Goal: Task Accomplishment & Management: Complete application form

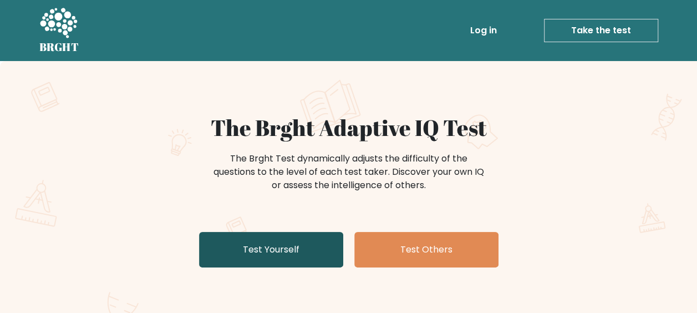
click at [263, 246] on link "Test Yourself" at bounding box center [271, 249] width 144 height 35
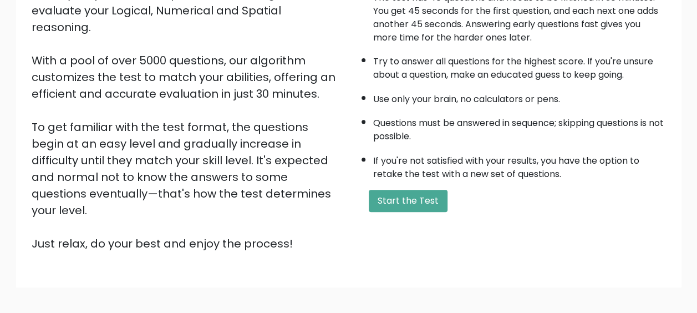
scroll to position [195, 0]
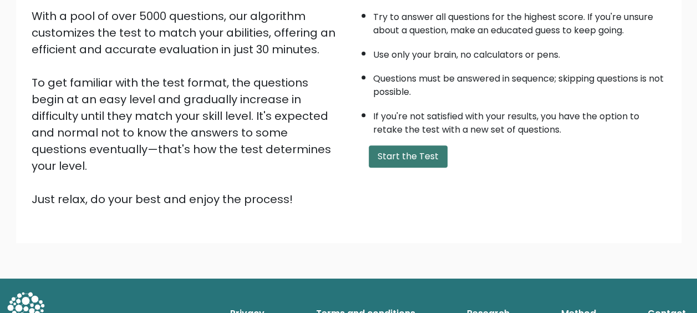
click at [403, 160] on button "Start the Test" at bounding box center [408, 156] width 79 height 22
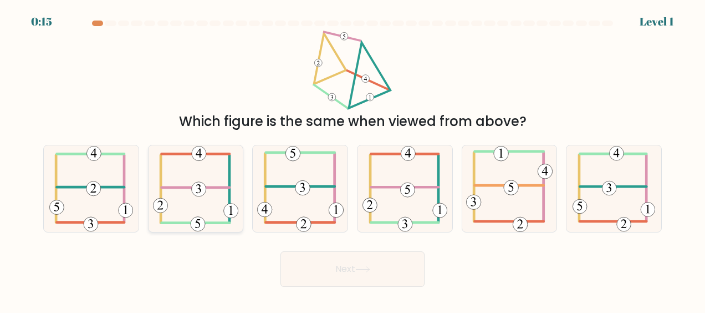
click at [200, 182] on 352 at bounding box center [199, 189] width 14 height 14
click at [353, 159] on input "b." at bounding box center [353, 157] width 1 height 3
radio input "true"
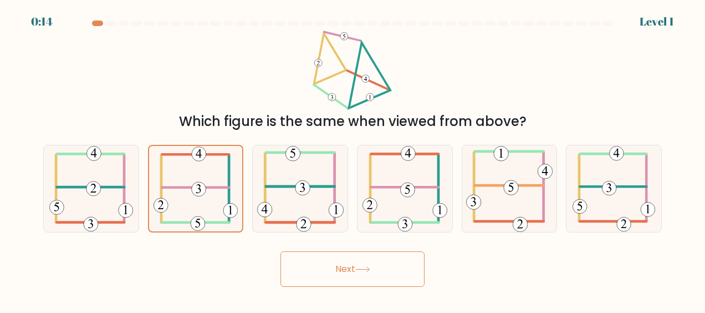
click at [382, 270] on button "Next" at bounding box center [353, 268] width 144 height 35
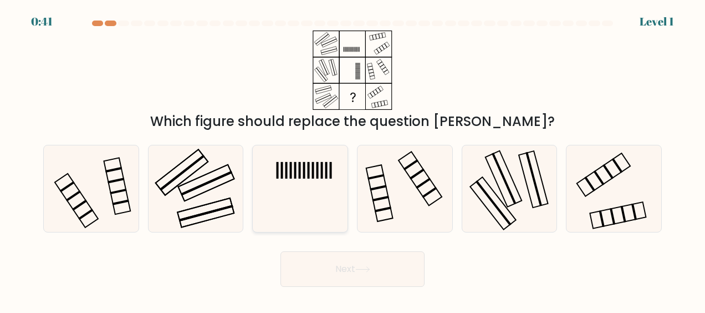
click at [307, 178] on icon at bounding box center [300, 188] width 86 height 86
click at [353, 159] on input "c." at bounding box center [353, 157] width 1 height 3
radio input "true"
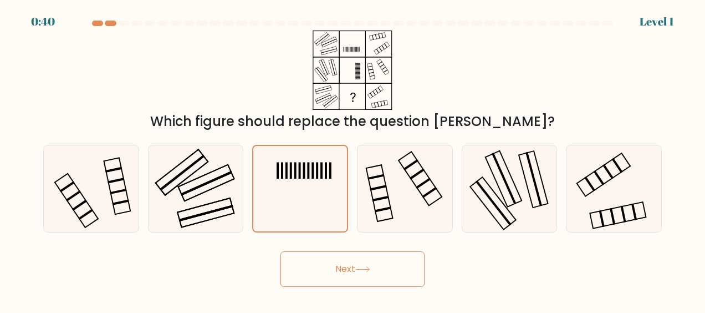
click at [353, 267] on button "Next" at bounding box center [353, 268] width 144 height 35
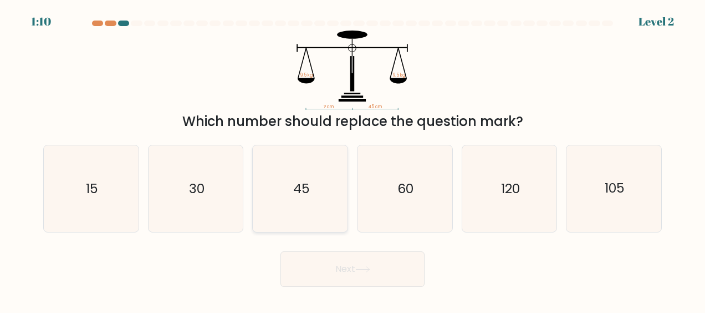
click at [317, 185] on icon "45" at bounding box center [300, 188] width 86 height 86
click at [353, 159] on input "c. 45" at bounding box center [353, 157] width 1 height 3
radio input "true"
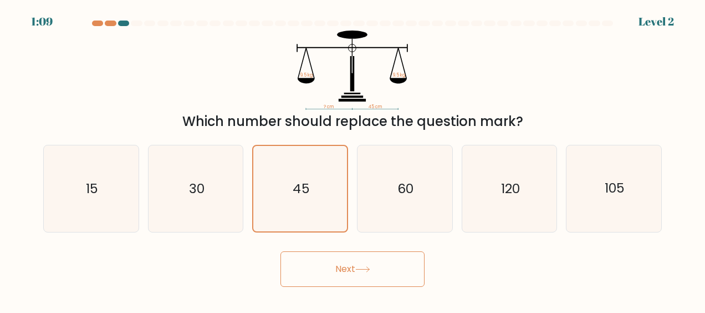
click at [358, 264] on button "Next" at bounding box center [353, 268] width 144 height 35
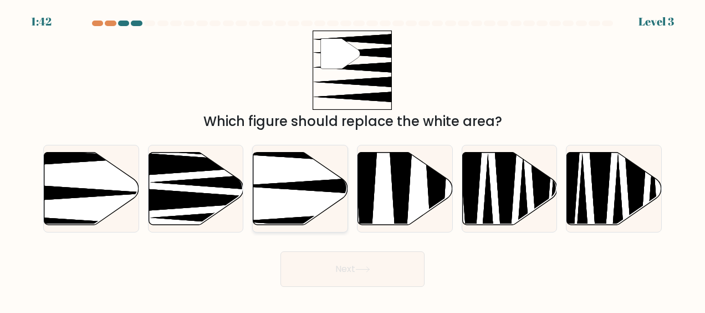
click at [296, 181] on icon at bounding box center [300, 188] width 95 height 73
click at [353, 159] on input "c." at bounding box center [353, 157] width 1 height 3
radio input "true"
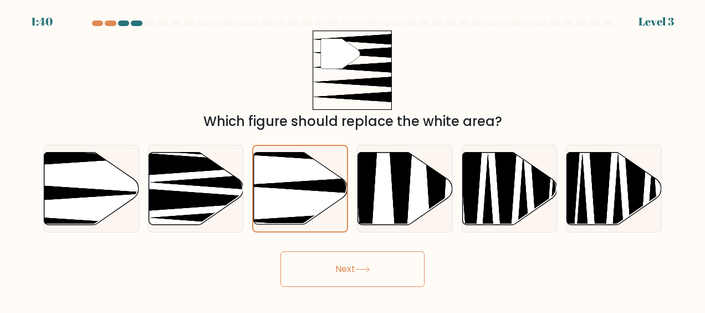
click at [346, 264] on button "Next" at bounding box center [353, 268] width 144 height 35
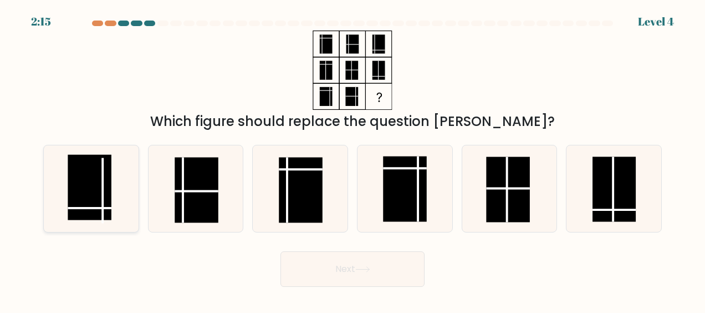
click at [98, 189] on rect at bounding box center [89, 187] width 43 height 65
click at [353, 159] on input "a." at bounding box center [353, 157] width 1 height 3
radio input "true"
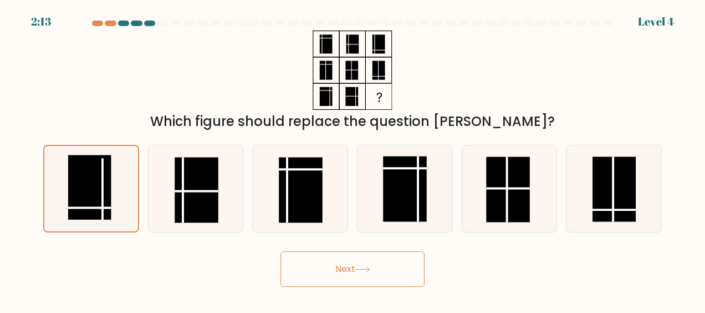
click at [363, 262] on button "Next" at bounding box center [353, 268] width 144 height 35
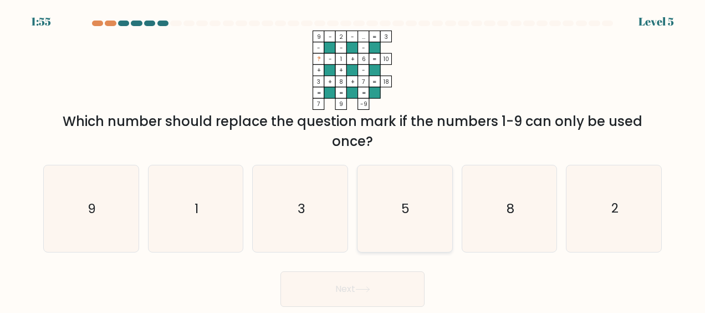
click at [411, 208] on icon "5" at bounding box center [404, 208] width 86 height 86
click at [353, 159] on input "d. 5" at bounding box center [353, 157] width 1 height 3
radio input "true"
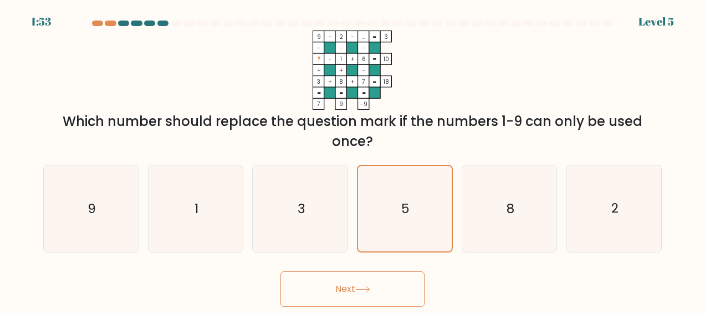
click at [364, 285] on button "Next" at bounding box center [353, 288] width 144 height 35
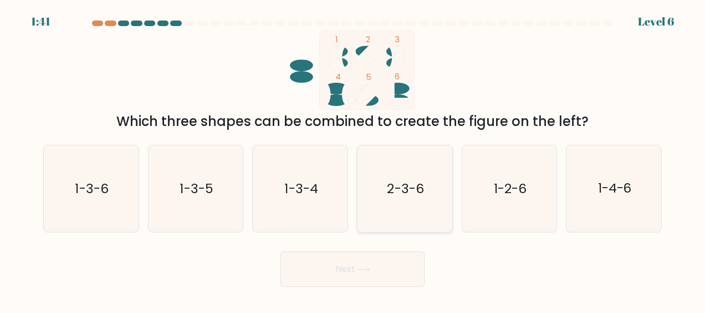
click at [412, 190] on text "2-3-6" at bounding box center [406, 189] width 37 height 18
click at [353, 159] on input "d. 2-3-6" at bounding box center [353, 157] width 1 height 3
radio input "true"
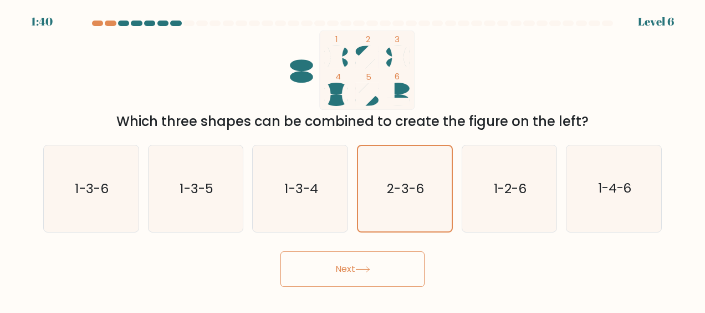
click at [370, 266] on button "Next" at bounding box center [353, 268] width 144 height 35
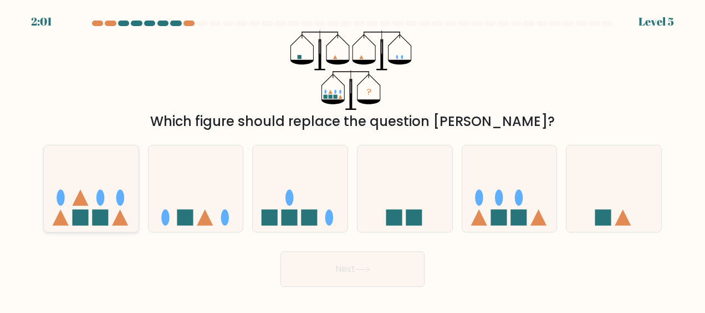
click at [89, 187] on icon at bounding box center [91, 189] width 95 height 78
click at [353, 159] on input "a." at bounding box center [353, 157] width 1 height 3
radio input "true"
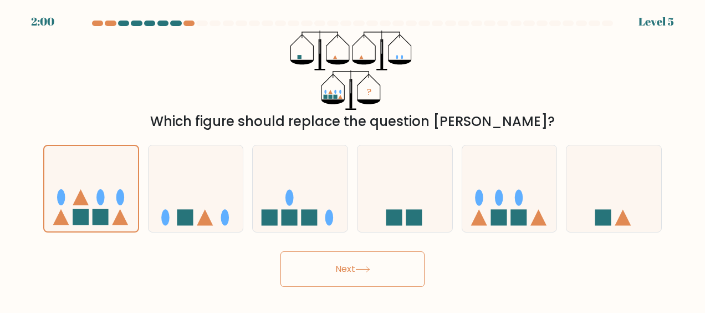
click at [358, 267] on icon at bounding box center [362, 269] width 15 height 6
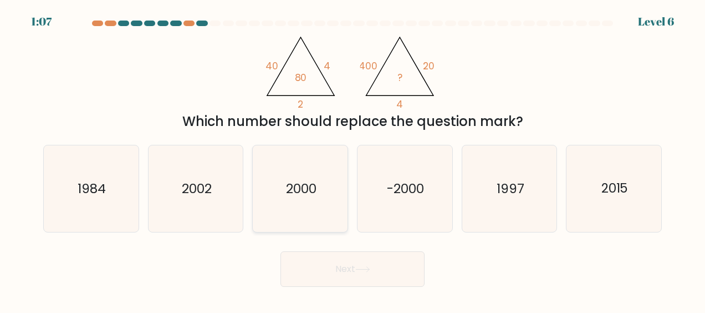
click at [302, 178] on icon "2000" at bounding box center [300, 188] width 86 height 86
click at [353, 159] on input "c. 2000" at bounding box center [353, 157] width 1 height 3
radio input "true"
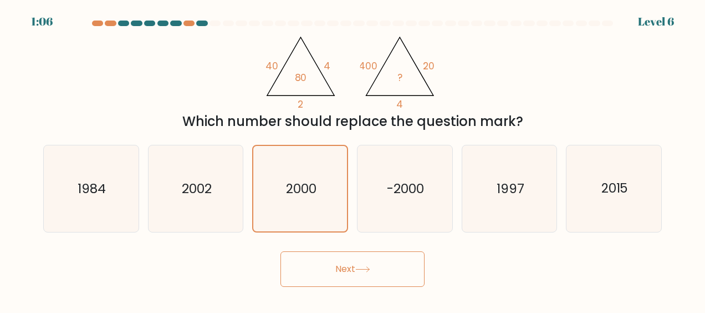
click at [354, 267] on button "Next" at bounding box center [353, 268] width 144 height 35
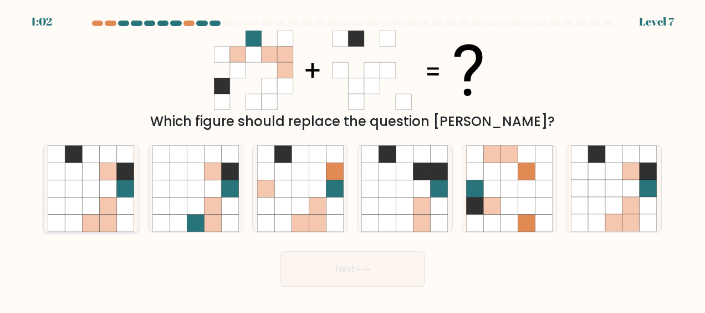
click at [75, 178] on icon at bounding box center [73, 171] width 17 height 17
click at [353, 159] on input "a." at bounding box center [353, 157] width 1 height 3
radio input "true"
click at [365, 276] on button "Next" at bounding box center [353, 268] width 144 height 35
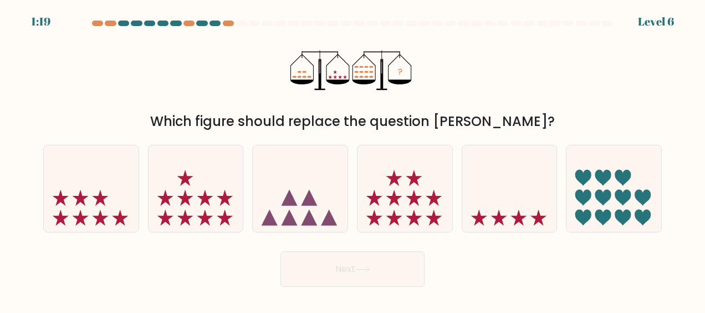
drag, startPoint x: 365, startPoint y: 276, endPoint x: 306, endPoint y: 233, distance: 72.6
click at [306, 233] on form at bounding box center [352, 154] width 705 height 266
click at [213, 192] on icon at bounding box center [196, 189] width 95 height 78
click at [353, 159] on input "b." at bounding box center [353, 157] width 1 height 3
radio input "true"
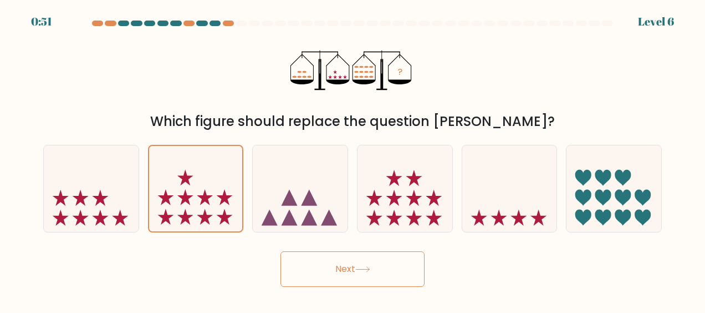
click at [360, 267] on icon at bounding box center [362, 269] width 15 height 6
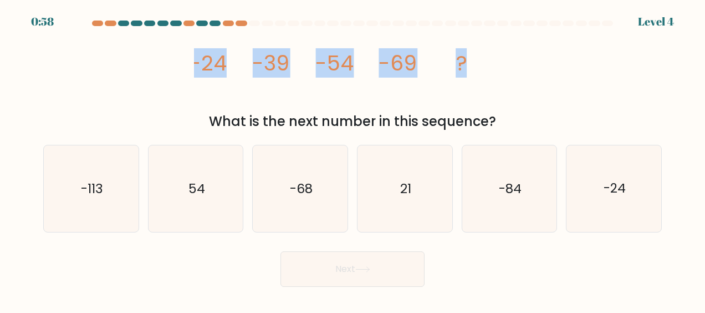
drag, startPoint x: 189, startPoint y: 64, endPoint x: 462, endPoint y: 83, distance: 274.6
click at [462, 83] on div "image/svg+xml -24 -39 -54 -69 ? What is the next number in this sequence?" at bounding box center [353, 80] width 632 height 101
copy g "-24 -39 -54 -69 ?"
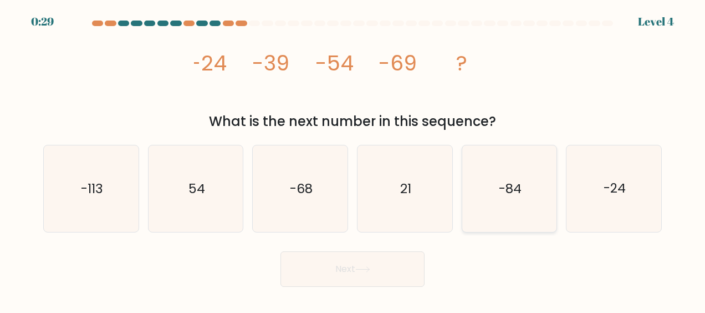
click at [516, 194] on text "-84" at bounding box center [510, 189] width 23 height 18
click at [353, 159] on input "e. -84" at bounding box center [353, 157] width 1 height 3
radio input "true"
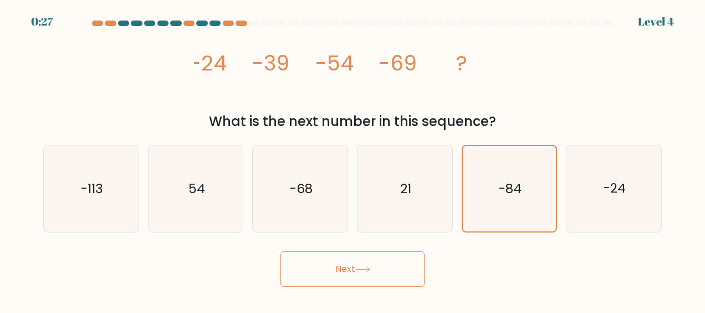
click at [360, 270] on icon at bounding box center [362, 269] width 15 height 6
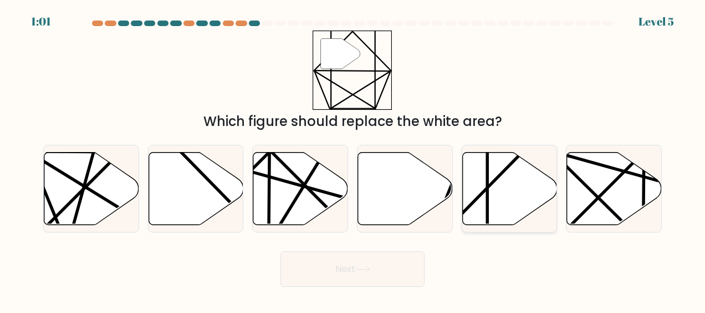
click at [487, 205] on line at bounding box center [487, 228] width 0 height 189
click at [353, 159] on input "e." at bounding box center [353, 157] width 1 height 3
radio input "true"
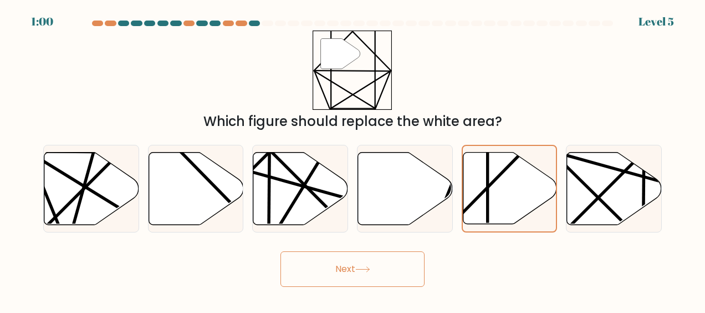
click at [375, 268] on button "Next" at bounding box center [353, 268] width 144 height 35
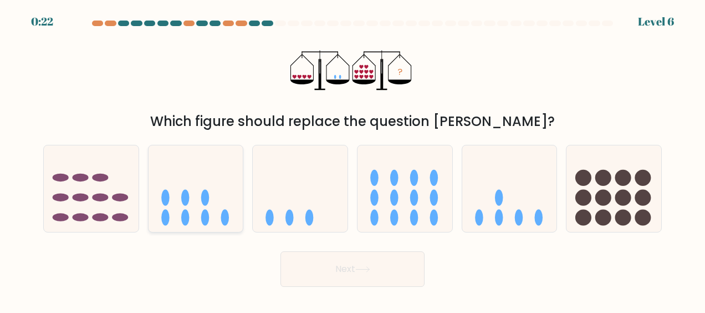
click at [193, 207] on icon at bounding box center [196, 189] width 95 height 78
click at [353, 159] on input "b." at bounding box center [353, 157] width 1 height 3
radio input "true"
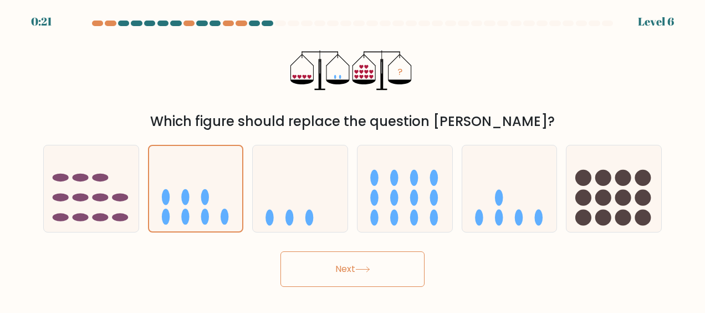
click at [363, 267] on icon at bounding box center [362, 269] width 15 height 6
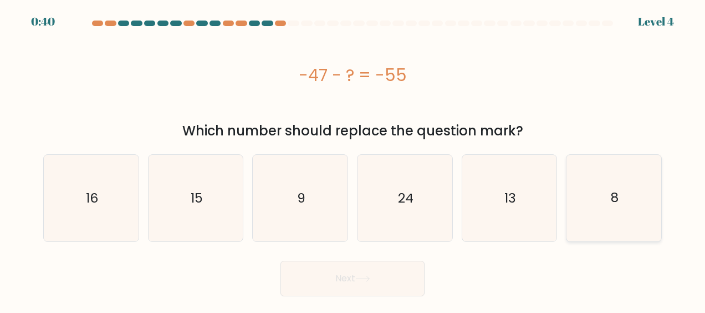
click at [592, 210] on icon "8" at bounding box center [614, 198] width 86 height 86
click at [353, 159] on input "f. 8" at bounding box center [353, 157] width 1 height 3
radio input "true"
click at [376, 282] on button "Next" at bounding box center [353, 278] width 144 height 35
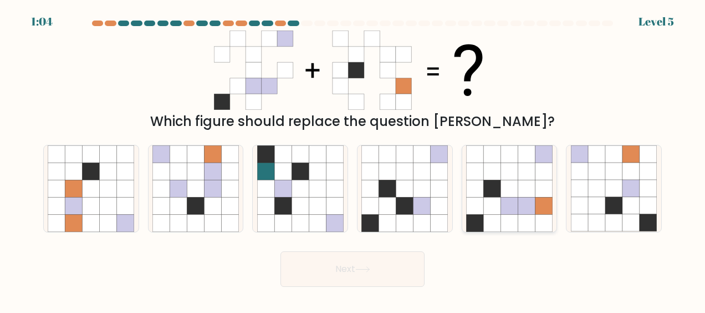
click at [518, 186] on icon at bounding box center [526, 188] width 17 height 17
click at [353, 159] on input "e." at bounding box center [353, 157] width 1 height 3
radio input "true"
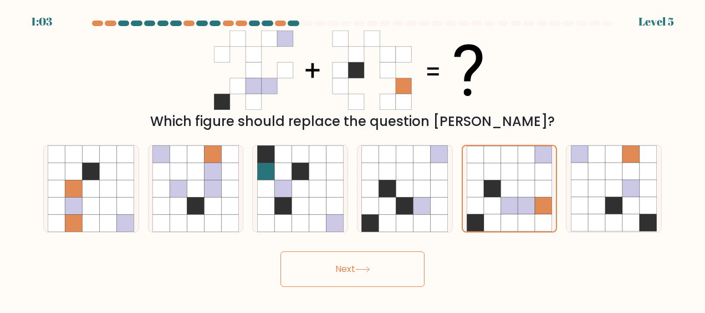
click at [378, 265] on button "Next" at bounding box center [353, 268] width 144 height 35
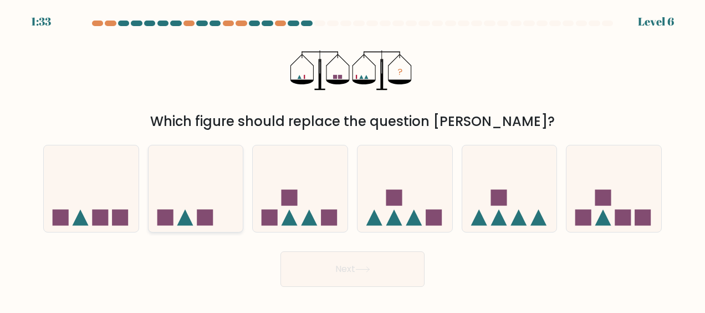
click at [186, 204] on icon at bounding box center [196, 189] width 95 height 78
click at [353, 159] on input "b." at bounding box center [353, 157] width 1 height 3
radio input "true"
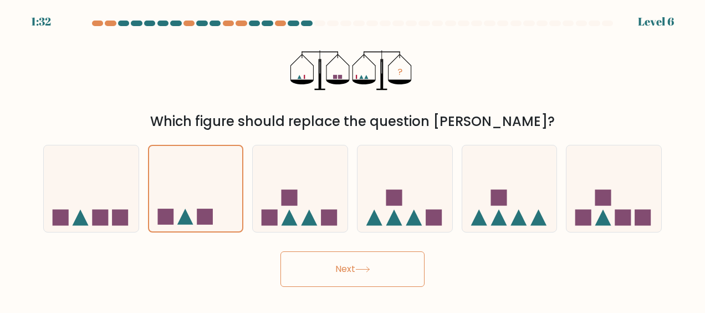
click at [365, 266] on icon at bounding box center [362, 269] width 15 height 6
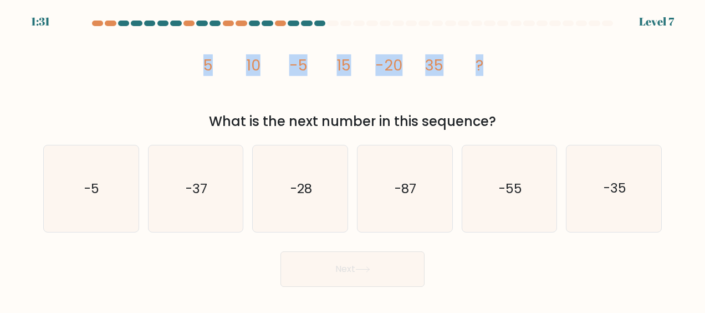
drag, startPoint x: 187, startPoint y: 74, endPoint x: 501, endPoint y: 73, distance: 313.8
click at [501, 73] on div "image/svg+xml 5 10 -5 15 -20 35 ? What is the next number in this sequence?" at bounding box center [353, 80] width 632 height 101
copy g "5 10 -5 15 -20 35 ?"
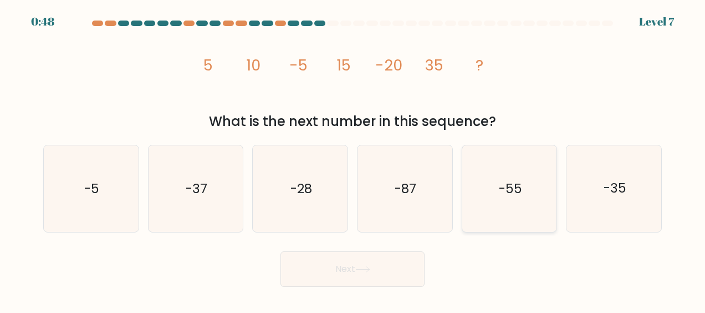
click at [503, 184] on text "-55" at bounding box center [510, 189] width 23 height 18
click at [353, 159] on input "e. -55" at bounding box center [353, 157] width 1 height 3
radio input "true"
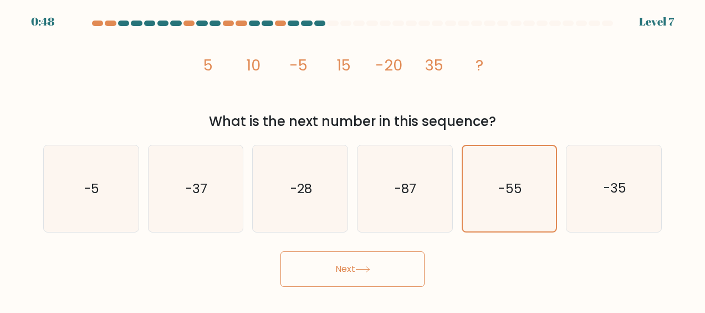
click at [368, 279] on button "Next" at bounding box center [353, 268] width 144 height 35
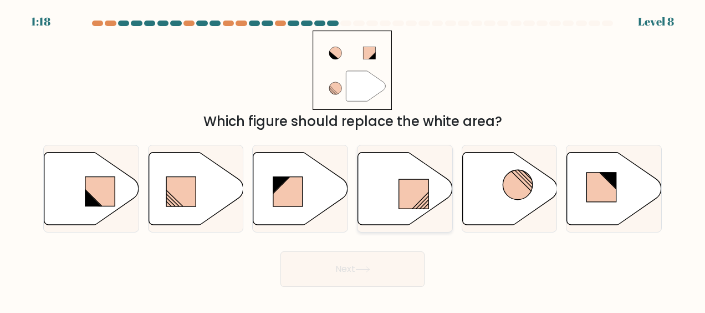
click at [409, 179] on rect at bounding box center [414, 193] width 30 height 29
click at [353, 159] on input "d." at bounding box center [353, 157] width 1 height 3
radio input "true"
click at [360, 269] on icon at bounding box center [362, 269] width 13 height 5
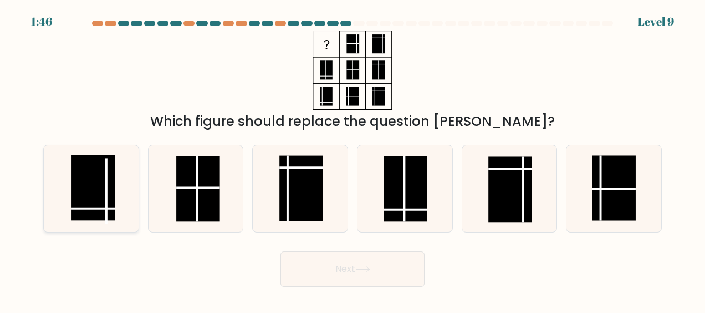
click at [87, 196] on rect at bounding box center [93, 187] width 43 height 65
click at [353, 159] on input "a." at bounding box center [353, 157] width 1 height 3
radio input "true"
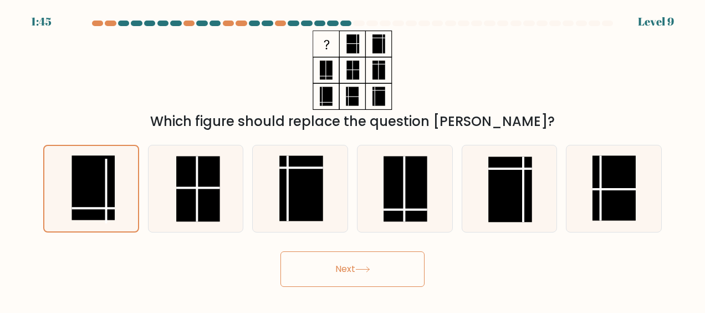
click at [383, 257] on button "Next" at bounding box center [353, 268] width 144 height 35
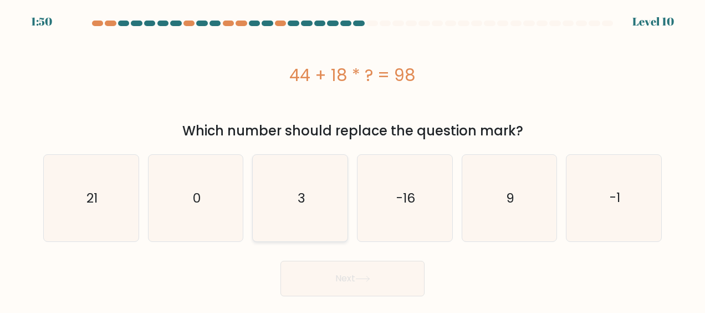
click at [299, 189] on icon "3" at bounding box center [300, 198] width 86 height 86
click at [353, 159] on input "c. 3" at bounding box center [353, 157] width 1 height 3
radio input "true"
click at [345, 280] on button "Next" at bounding box center [353, 278] width 144 height 35
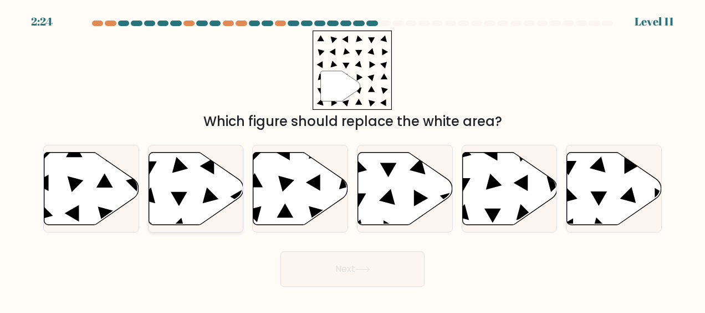
click at [211, 182] on icon at bounding box center [196, 188] width 95 height 73
click at [353, 159] on input "b." at bounding box center [353, 157] width 1 height 3
radio input "true"
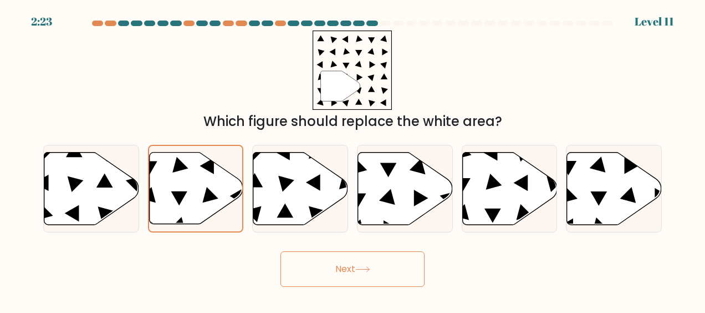
click at [354, 275] on button "Next" at bounding box center [353, 268] width 144 height 35
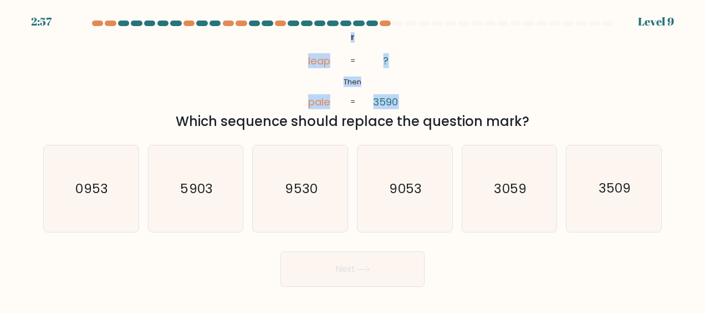
drag, startPoint x: 343, startPoint y: 39, endPoint x: 434, endPoint y: 88, distance: 102.9
click at [434, 88] on div "@import url('https://fonts.googleapis.com/css?family=Abril+Fatface:400,100,100i…" at bounding box center [353, 80] width 632 height 101
copy icon "If Then leap pale ? 3590"
click at [553, 93] on div "@import url('https://fonts.googleapis.com/css?family=Abril+Fatface:400,100,100i…" at bounding box center [353, 80] width 632 height 101
click at [607, 193] on text "3509" at bounding box center [615, 189] width 32 height 18
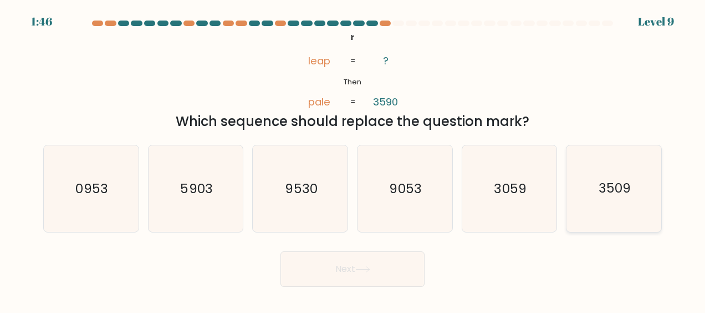
click at [353, 159] on input "f. 3509" at bounding box center [353, 157] width 1 height 3
radio input "true"
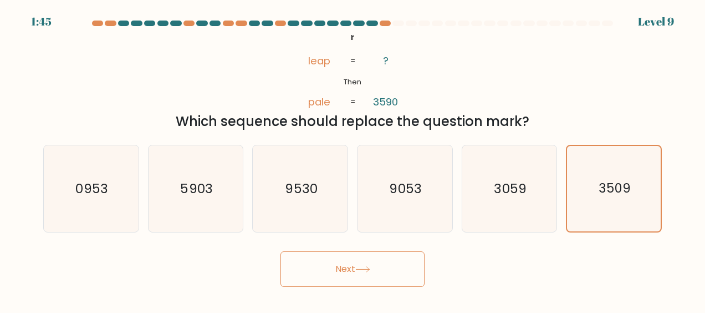
click at [359, 264] on button "Next" at bounding box center [353, 268] width 144 height 35
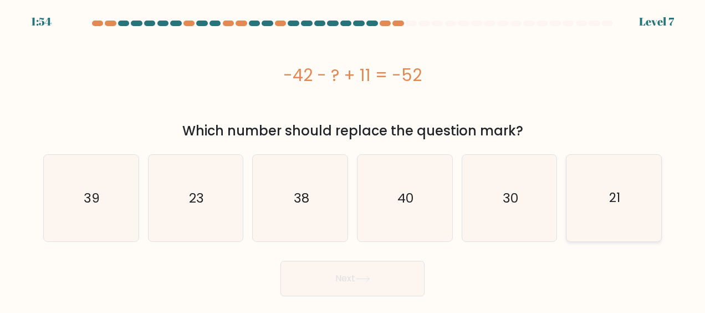
click at [622, 207] on icon "21" at bounding box center [614, 198] width 86 height 86
click at [353, 159] on input "f. 21" at bounding box center [353, 157] width 1 height 3
radio input "true"
click at [360, 288] on button "Next" at bounding box center [353, 278] width 144 height 35
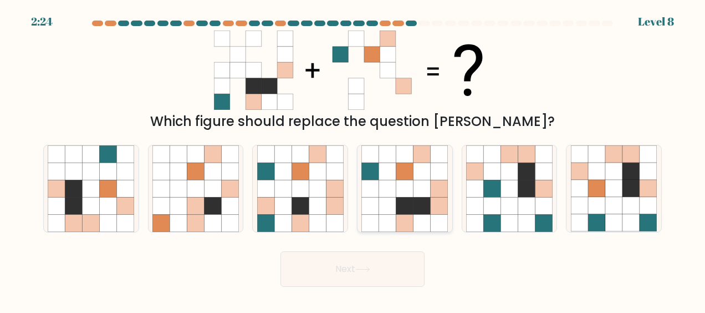
click at [414, 188] on icon at bounding box center [422, 188] width 17 height 17
click at [353, 159] on input "d." at bounding box center [353, 157] width 1 height 3
radio input "true"
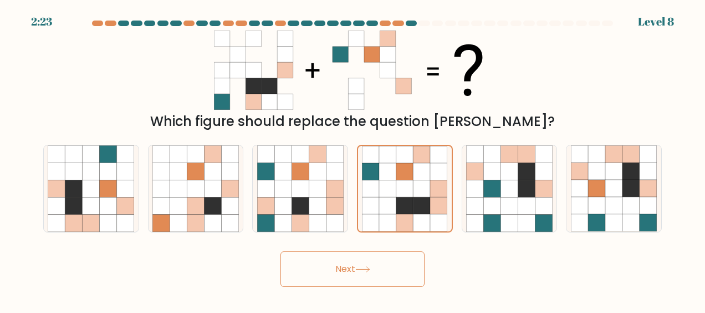
click at [356, 271] on button "Next" at bounding box center [353, 268] width 144 height 35
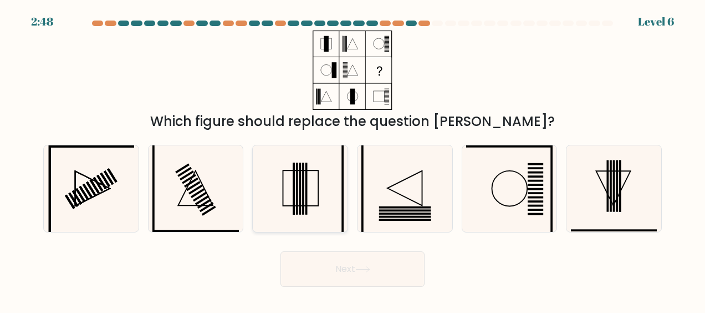
click at [303, 179] on rect at bounding box center [303, 189] width 2 height 52
click at [353, 159] on input "c." at bounding box center [353, 157] width 1 height 3
radio input "true"
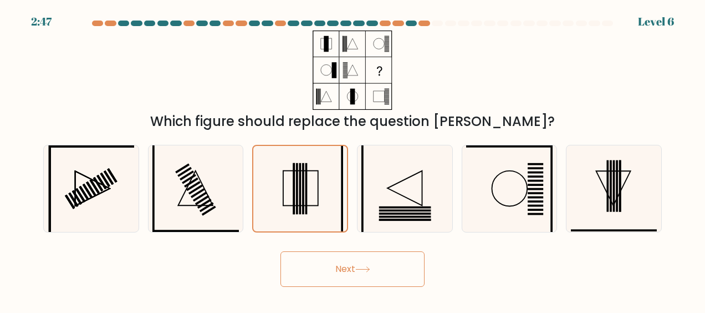
click at [353, 260] on button "Next" at bounding box center [353, 268] width 144 height 35
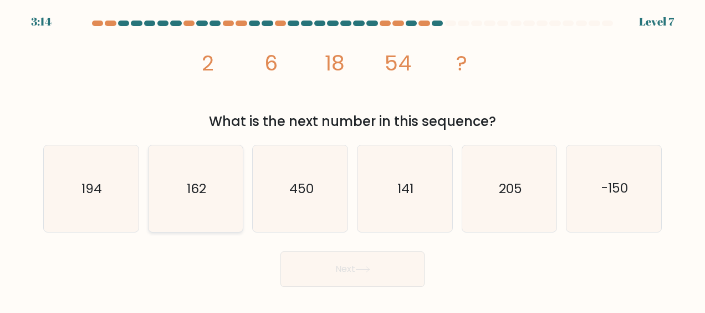
click at [222, 184] on icon "162" at bounding box center [195, 188] width 86 height 86
click at [353, 159] on input "b. 162" at bounding box center [353, 157] width 1 height 3
radio input "true"
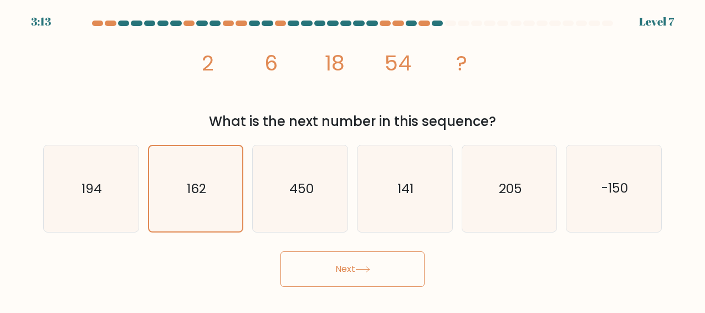
click at [356, 278] on button "Next" at bounding box center [353, 268] width 144 height 35
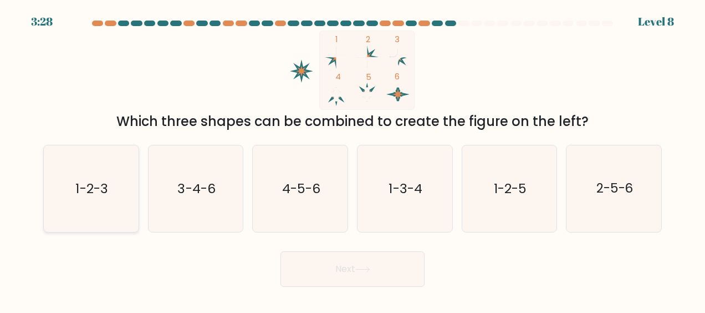
click at [113, 169] on icon "1-2-3" at bounding box center [91, 188] width 86 height 86
click at [353, 159] on input "a. 1-2-3" at bounding box center [353, 157] width 1 height 3
radio input "true"
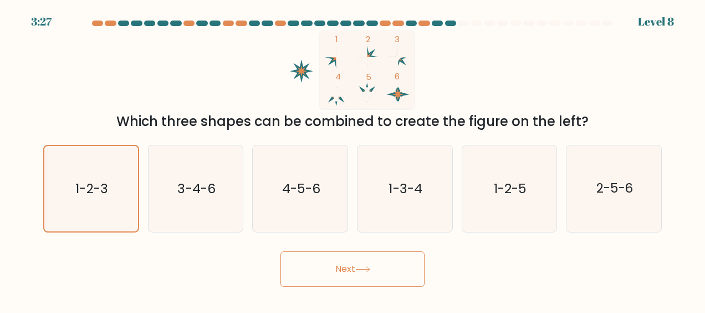
click at [379, 273] on button "Next" at bounding box center [353, 268] width 144 height 35
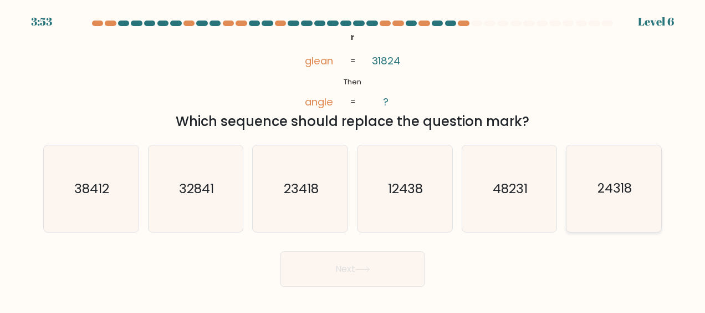
click at [635, 195] on icon "24318" at bounding box center [614, 188] width 86 height 86
click at [353, 159] on input "f. 24318" at bounding box center [353, 157] width 1 height 3
radio input "true"
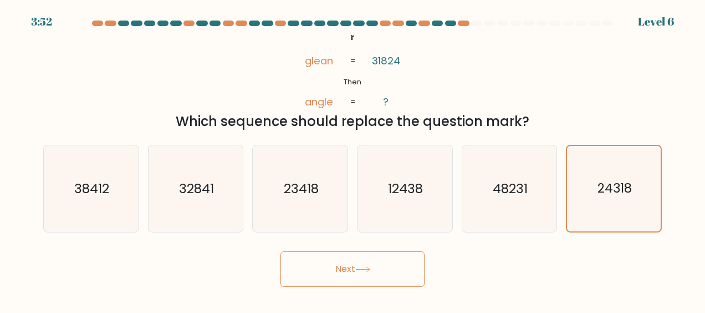
click at [349, 266] on button "Next" at bounding box center [353, 268] width 144 height 35
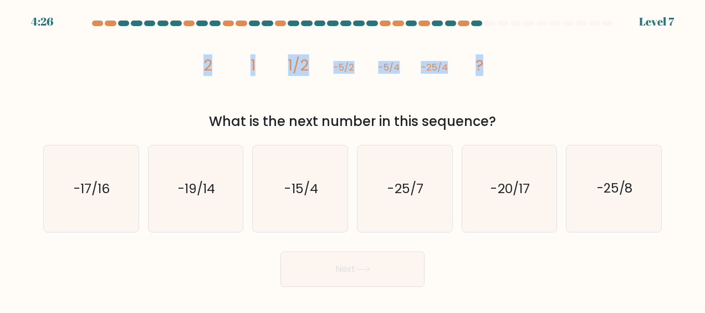
drag, startPoint x: 193, startPoint y: 69, endPoint x: 508, endPoint y: 69, distance: 314.9
click at [508, 69] on div "image/svg+xml 2 1 1/2 -5/2 -5/4 -25/4 ? What is the next number in this sequenc…" at bounding box center [353, 80] width 632 height 101
copy g "2 1 1/2 -5/2 -5/4 -25/4 ?"
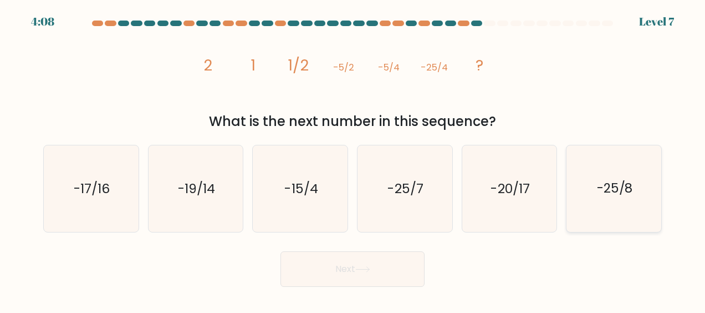
click at [587, 190] on icon "-25/8" at bounding box center [614, 188] width 86 height 86
click at [353, 159] on input "f. -25/8" at bounding box center [353, 157] width 1 height 3
radio input "true"
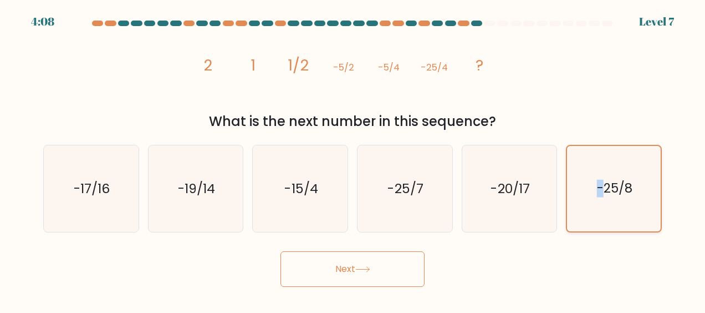
click at [587, 190] on icon "-25/8" at bounding box center [614, 188] width 85 height 85
click at [353, 159] on input "f. -25/8" at bounding box center [353, 157] width 1 height 3
click at [376, 276] on button "Next" at bounding box center [353, 268] width 144 height 35
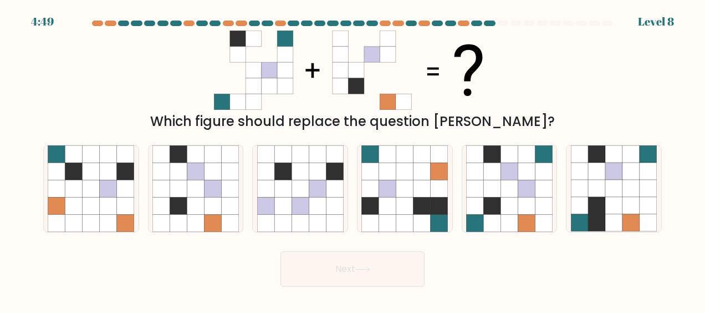
drag, startPoint x: 214, startPoint y: 47, endPoint x: 305, endPoint y: 48, distance: 91.5
click at [305, 48] on div "Which figure should replace the question mark?" at bounding box center [353, 80] width 632 height 101
click at [305, 48] on icon at bounding box center [352, 69] width 277 height 79
click at [517, 185] on icon at bounding box center [509, 188] width 17 height 17
click at [353, 159] on input "e." at bounding box center [353, 157] width 1 height 3
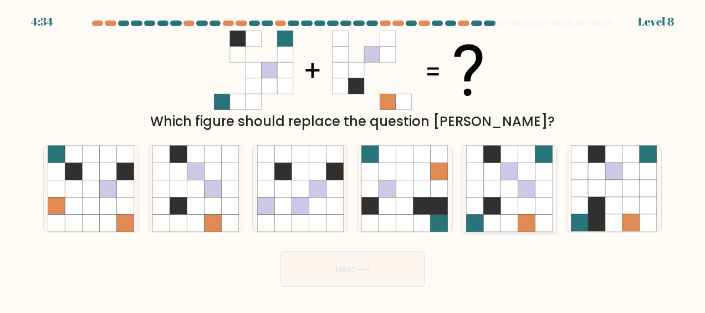
radio input "true"
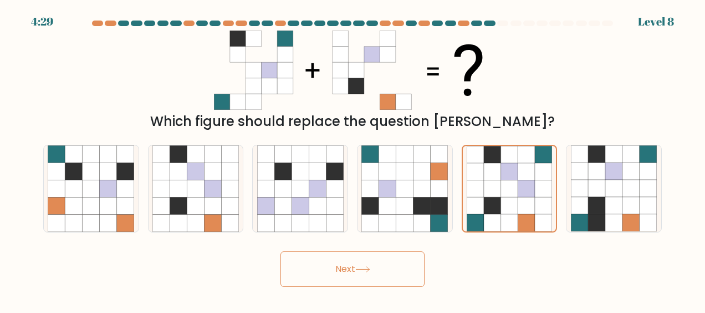
click at [342, 270] on button "Next" at bounding box center [353, 268] width 144 height 35
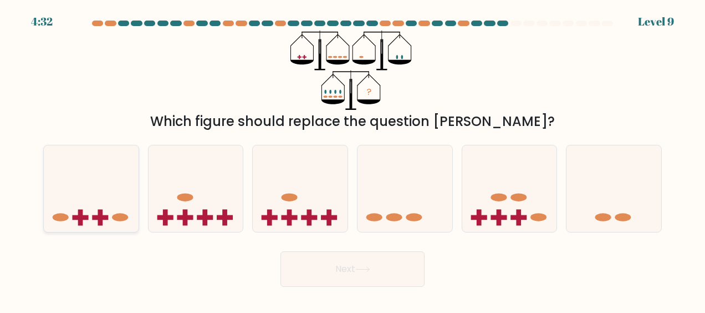
click at [99, 196] on icon at bounding box center [91, 189] width 95 height 78
click at [353, 159] on input "a." at bounding box center [353, 157] width 1 height 3
radio input "true"
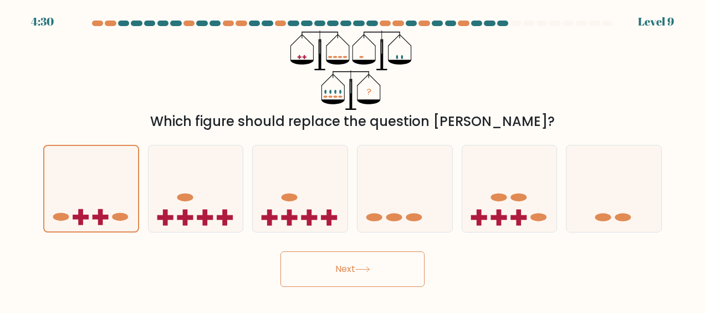
click at [326, 257] on button "Next" at bounding box center [353, 268] width 144 height 35
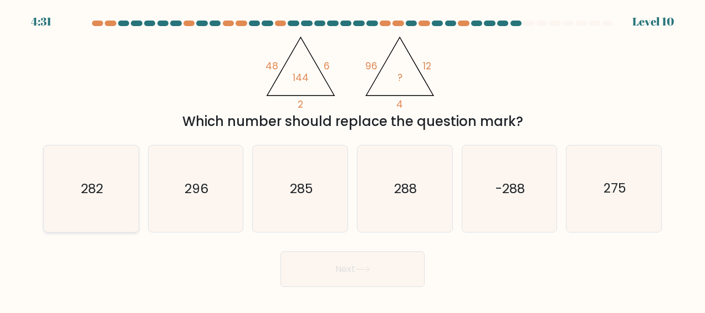
click at [99, 190] on text "282" at bounding box center [92, 189] width 22 height 18
click at [353, 159] on input "a. 282" at bounding box center [353, 157] width 1 height 3
radio input "true"
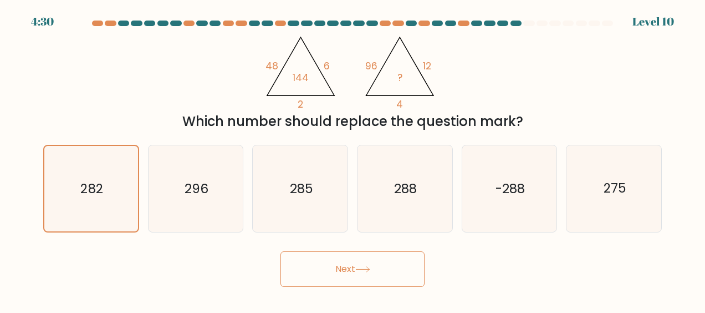
click at [390, 276] on button "Next" at bounding box center [353, 268] width 144 height 35
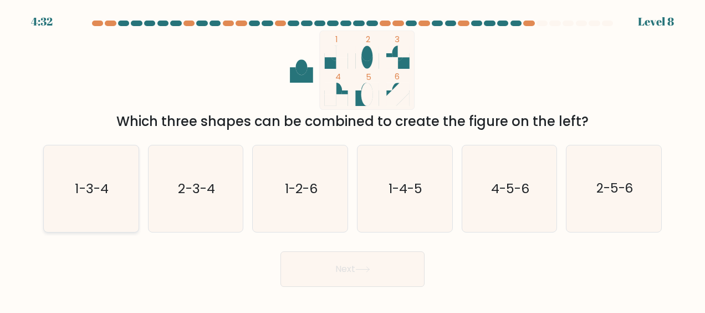
click at [105, 208] on icon "1-3-4" at bounding box center [91, 188] width 86 height 86
click at [353, 159] on input "a. 1-3-4" at bounding box center [353, 157] width 1 height 3
radio input "true"
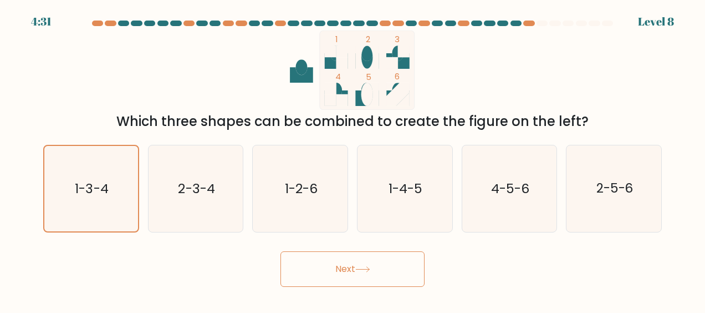
click at [353, 267] on button "Next" at bounding box center [353, 268] width 144 height 35
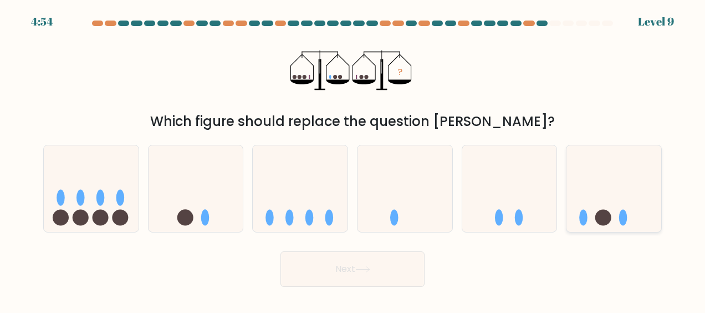
click at [613, 188] on icon at bounding box center [614, 189] width 95 height 78
click at [353, 159] on input "f." at bounding box center [353, 157] width 1 height 3
radio input "true"
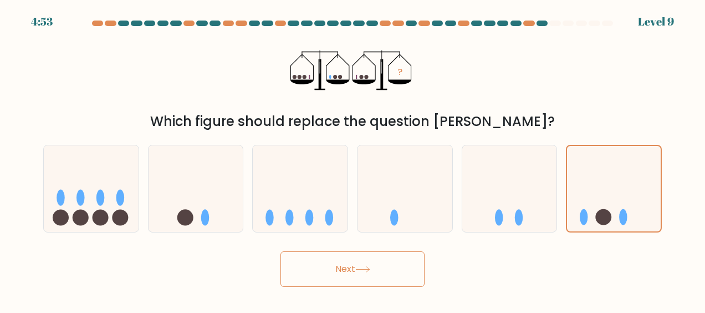
click at [369, 278] on button "Next" at bounding box center [353, 268] width 144 height 35
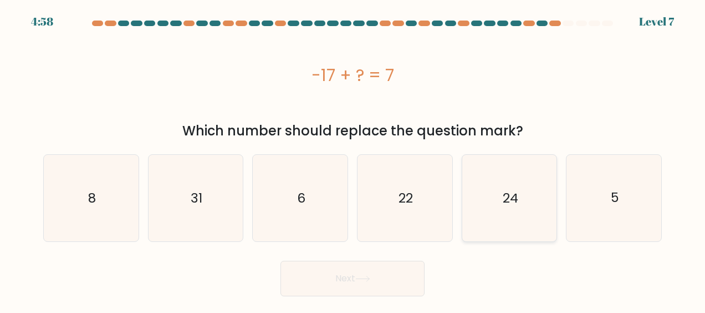
click at [549, 202] on icon "24" at bounding box center [509, 198] width 86 height 86
click at [353, 159] on input "e. 24" at bounding box center [353, 157] width 1 height 3
radio input "true"
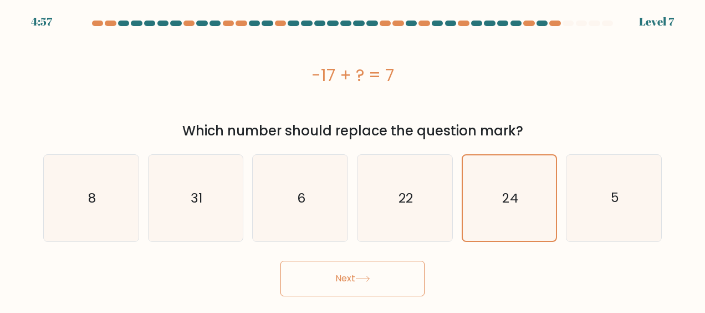
click at [328, 290] on button "Next" at bounding box center [353, 278] width 144 height 35
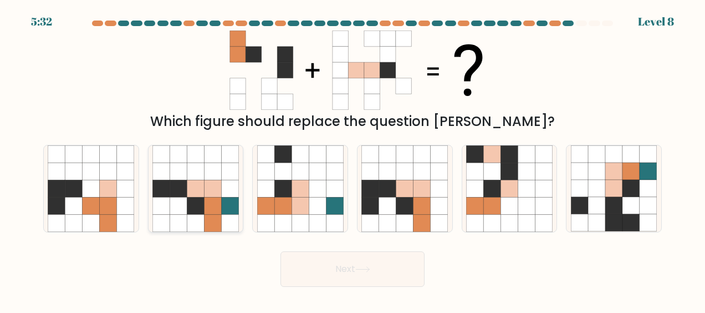
click at [194, 185] on icon at bounding box center [195, 188] width 17 height 17
click at [353, 159] on input "b." at bounding box center [353, 157] width 1 height 3
radio input "true"
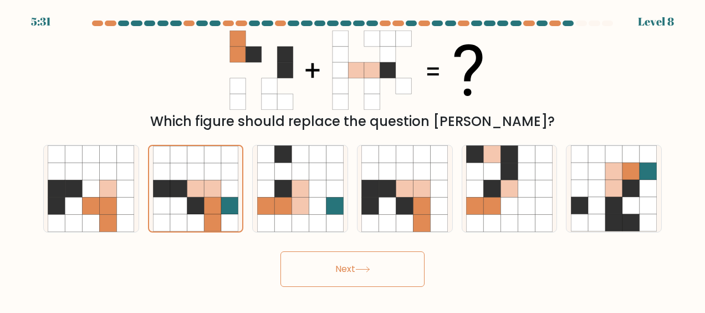
click at [376, 267] on button "Next" at bounding box center [353, 268] width 144 height 35
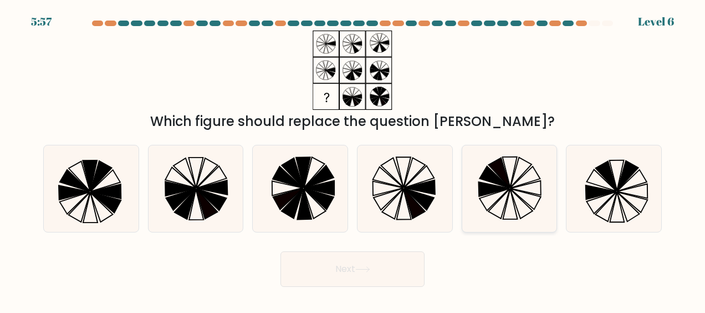
click at [497, 195] on icon at bounding box center [509, 188] width 86 height 86
click at [353, 159] on input "e." at bounding box center [353, 157] width 1 height 3
radio input "true"
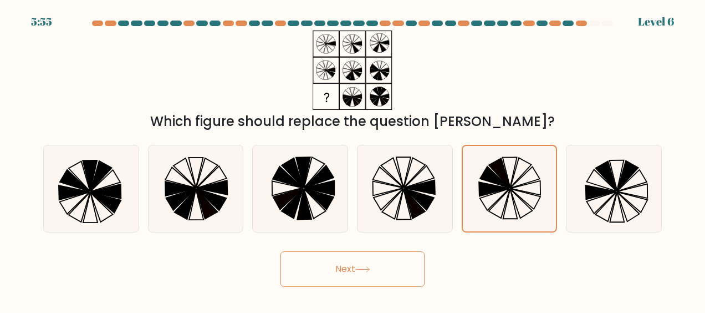
click at [369, 269] on icon at bounding box center [362, 269] width 13 height 5
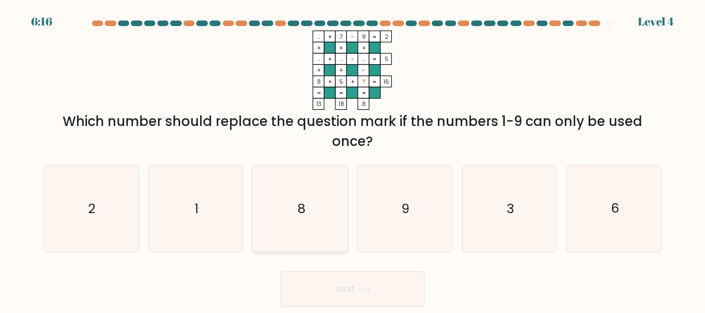
click at [287, 222] on icon "8" at bounding box center [300, 208] width 86 height 86
click at [353, 159] on input "c. 8" at bounding box center [353, 157] width 1 height 3
radio input "true"
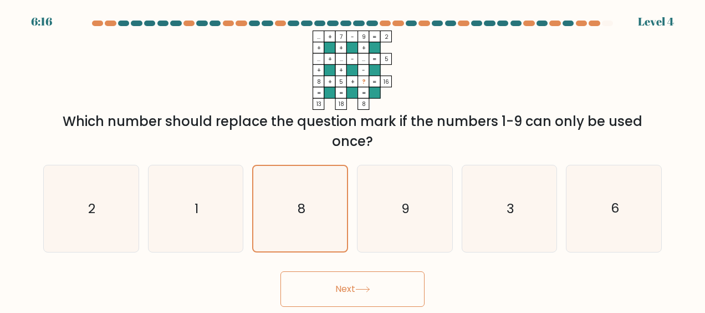
click at [354, 285] on button "Next" at bounding box center [353, 288] width 144 height 35
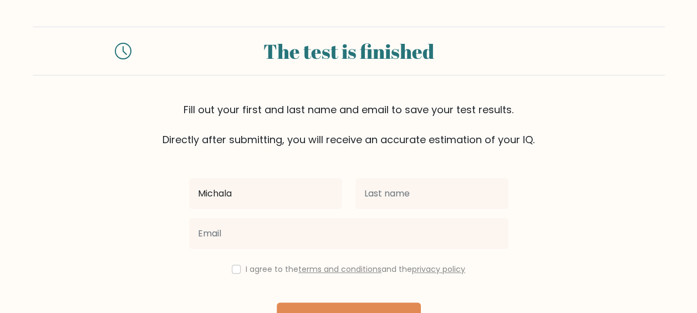
type input "Michala"
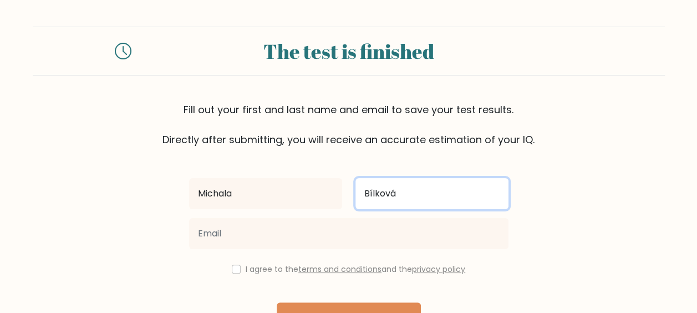
type input "Bílková"
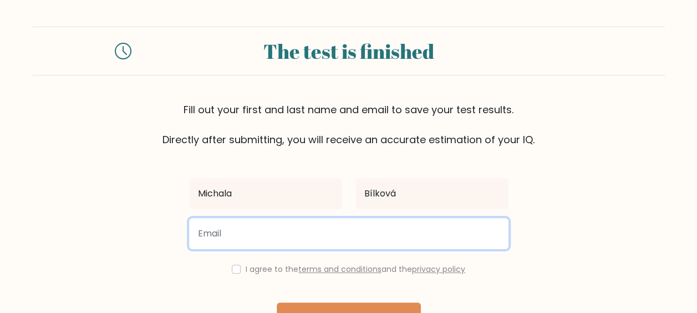
click at [210, 246] on input "email" at bounding box center [348, 233] width 319 height 31
type input "[EMAIL_ADDRESS][DOMAIN_NAME]"
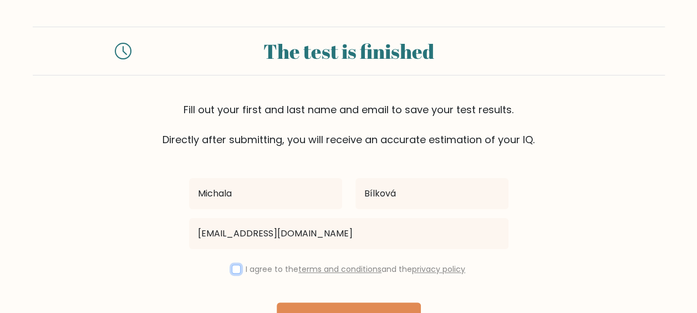
click at [232, 269] on input "checkbox" at bounding box center [236, 268] width 9 height 9
checkbox input "true"
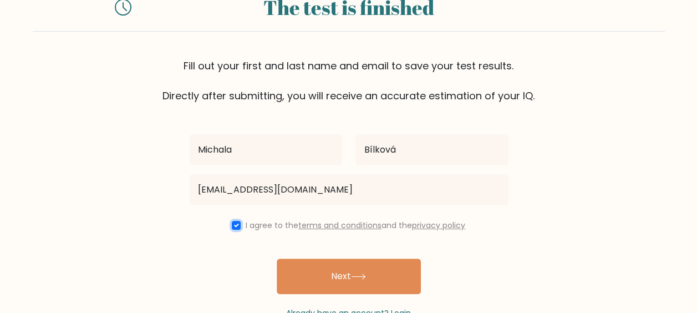
scroll to position [51, 0]
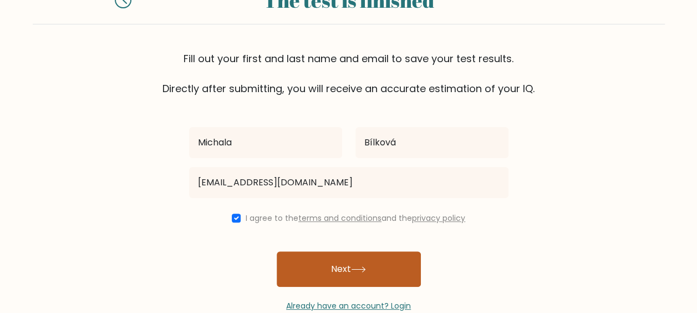
click at [335, 274] on button "Next" at bounding box center [349, 268] width 144 height 35
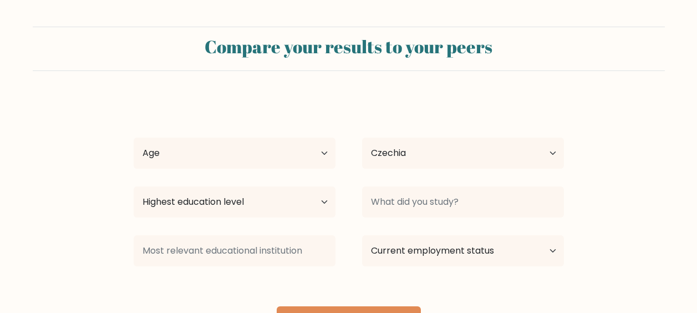
select select "CZ"
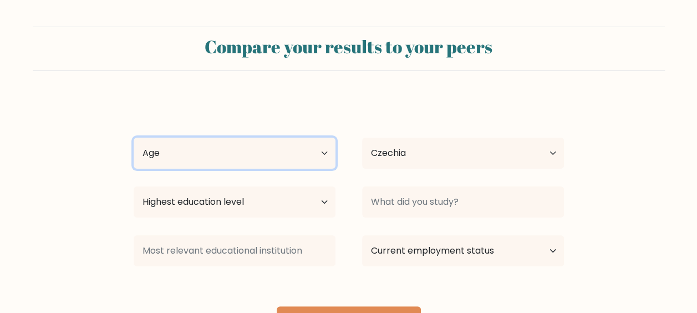
click at [253, 151] on select "Age Under 18 years old 18-24 years old 25-34 years old 35-44 years old 45-54 ye…" at bounding box center [235, 152] width 202 height 31
select select "35_44"
click at [134, 137] on select "Age Under 18 years old 18-24 years old 25-34 years old 35-44 years old 45-54 ye…" at bounding box center [235, 152] width 202 height 31
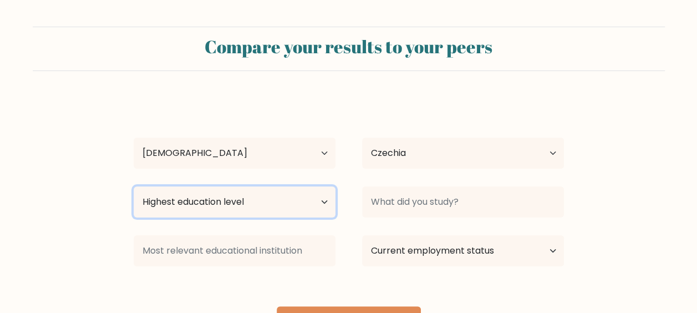
click at [249, 211] on select "Highest education level No schooling Primary Lower Secondary Upper Secondary Oc…" at bounding box center [235, 201] width 202 height 31
select select "bachelors_degree"
click at [134, 186] on select "Highest education level No schooling Primary Lower Secondary Upper Secondary Oc…" at bounding box center [235, 201] width 202 height 31
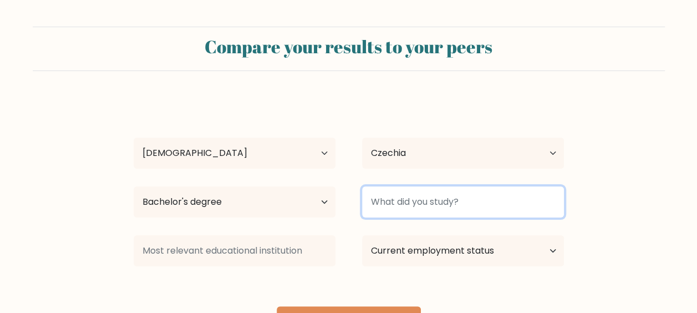
click at [399, 206] on input at bounding box center [463, 201] width 202 height 31
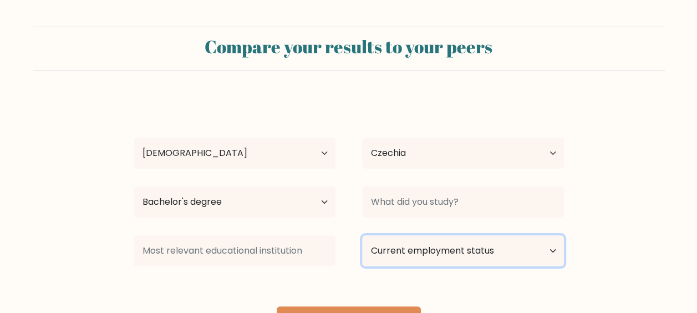
click at [549, 257] on select "Current employment status Employed Student Retired Other / prefer not to answer" at bounding box center [463, 250] width 202 height 31
select select "employed"
click at [362, 235] on select "Current employment status Employed Student Retired Other / prefer not to answer" at bounding box center [463, 250] width 202 height 31
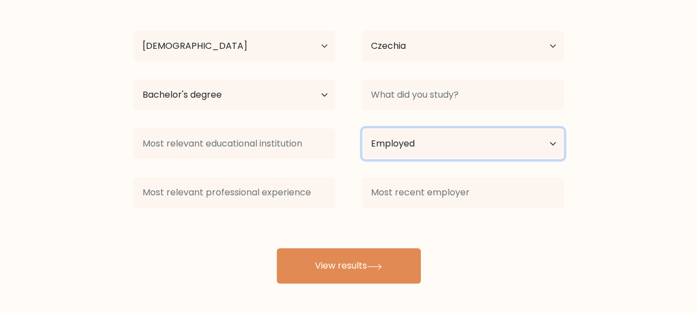
scroll to position [108, 0]
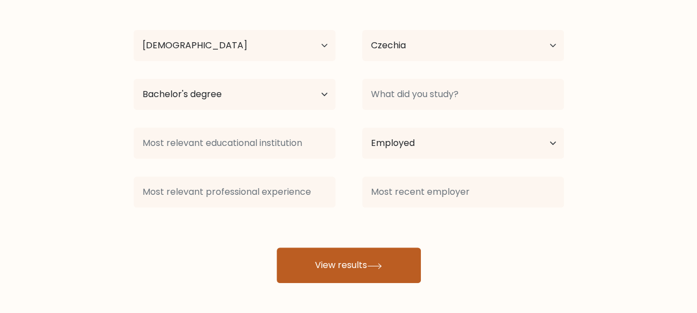
click at [359, 258] on button "View results" at bounding box center [349, 264] width 144 height 35
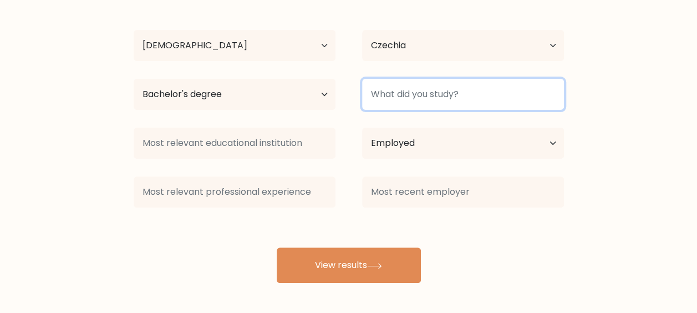
click at [435, 93] on input at bounding box center [463, 94] width 202 height 31
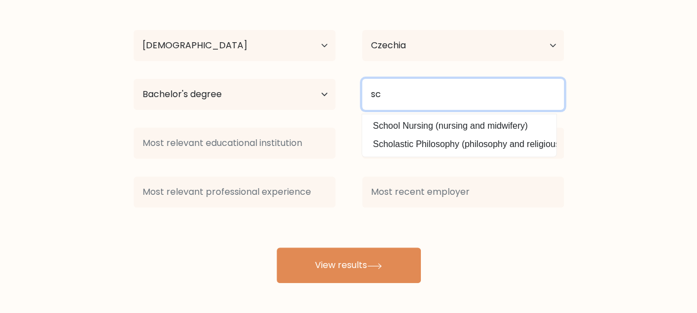
type input "s"
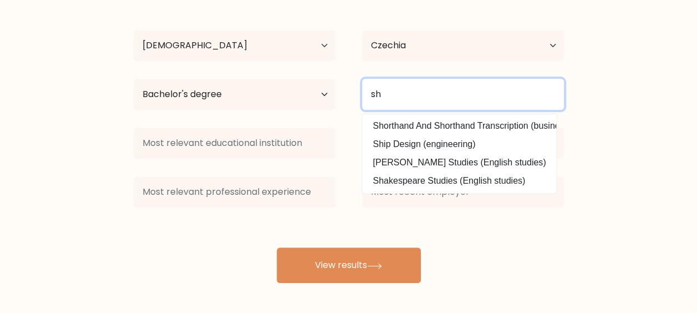
type input "s"
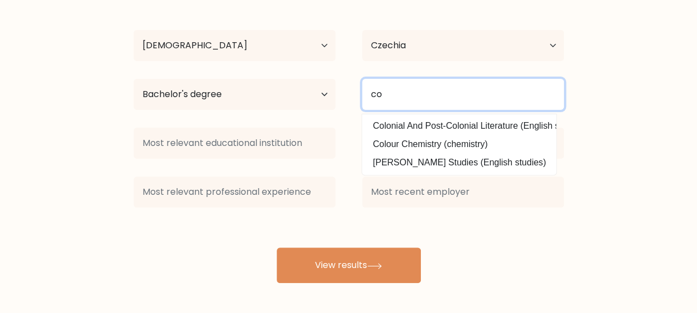
type input "c"
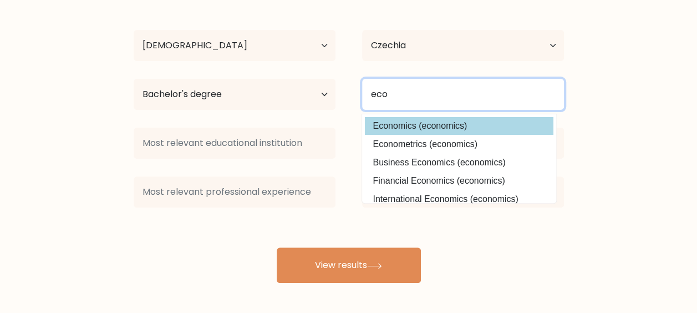
type input "eco"
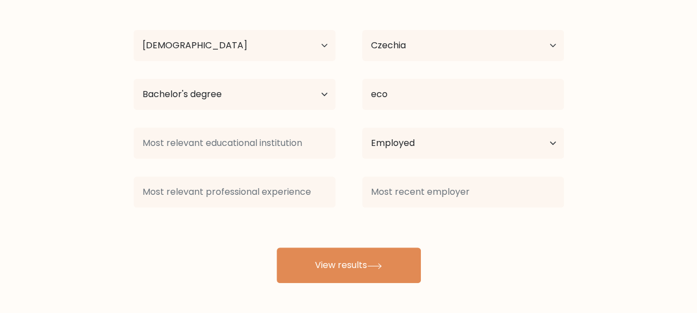
click at [396, 125] on div "Michala Bílková Age Under 18 years old 18-24 years old 25-34 years old 35-44 ye…" at bounding box center [349, 136] width 444 height 293
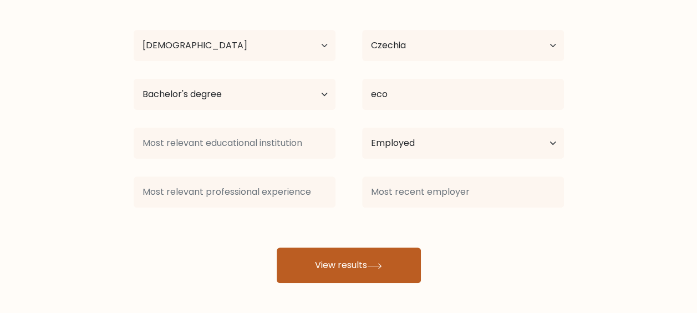
click at [371, 267] on icon at bounding box center [374, 266] width 15 height 6
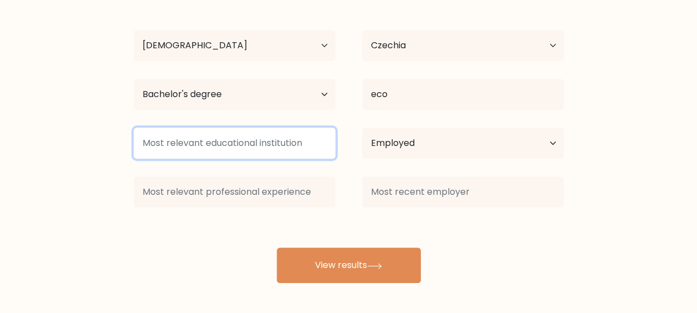
drag, startPoint x: 310, startPoint y: 141, endPoint x: 147, endPoint y: 139, distance: 162.5
click at [147, 139] on input at bounding box center [235, 143] width 202 height 31
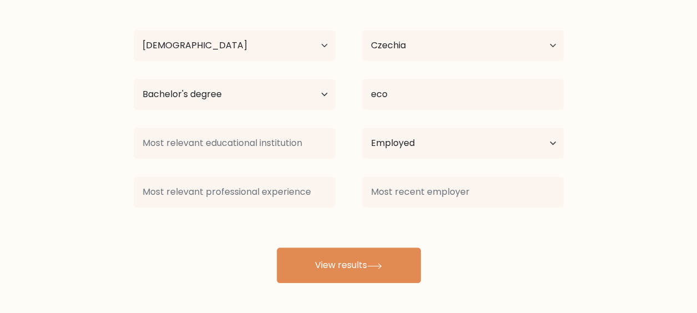
click at [23, 158] on form "Compare your results to your peers Michala Bílková Age Under 18 years old 18-24…" at bounding box center [348, 101] width 697 height 364
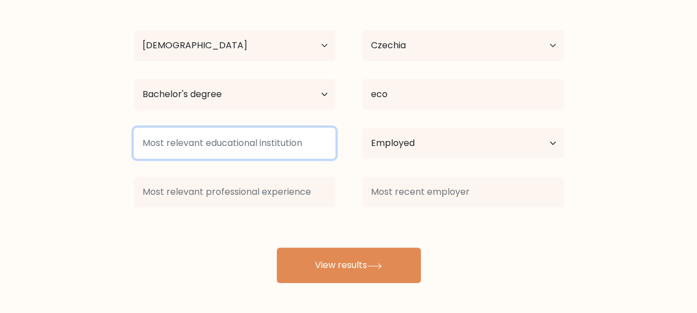
drag, startPoint x: 310, startPoint y: 140, endPoint x: 150, endPoint y: 135, distance: 159.7
click at [150, 135] on input at bounding box center [235, 143] width 202 height 31
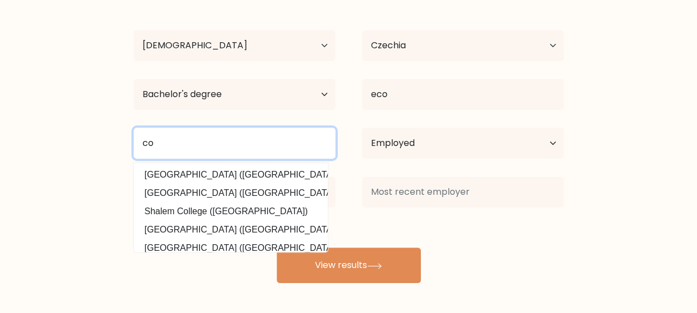
type input "c"
type input "h"
type input "c"
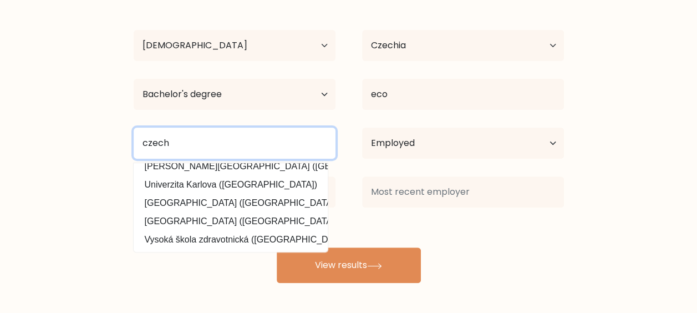
scroll to position [108, 0]
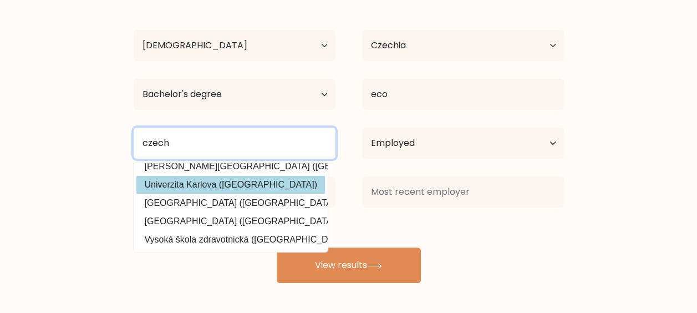
type input "czech"
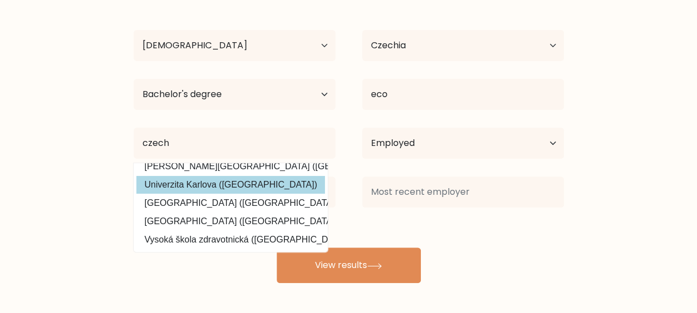
click at [214, 176] on div "Michala Bílková Age Under 18 years old 18-24 years old 25-34 years old 35-44 ye…" at bounding box center [349, 136] width 444 height 293
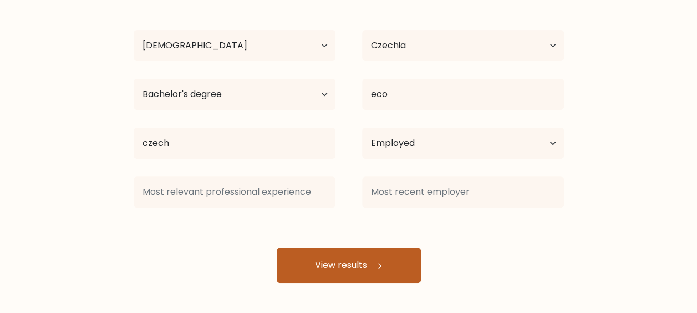
click at [356, 269] on button "View results" at bounding box center [349, 264] width 144 height 35
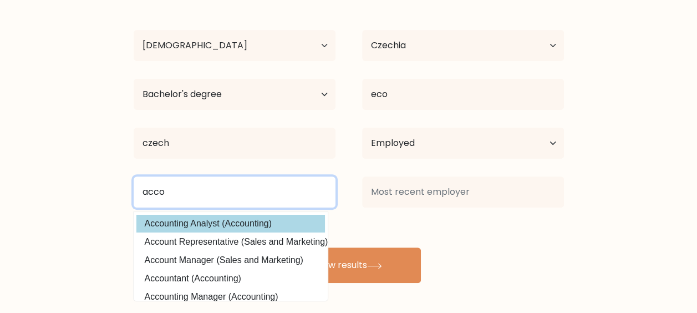
type input "acco"
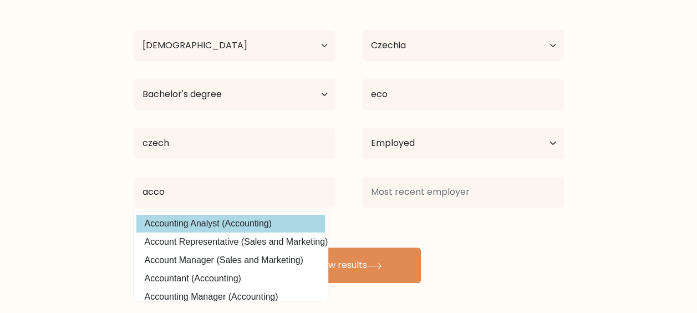
click at [223, 222] on div "Michala Bílková Age Under 18 years old 18-24 years old 25-34 years old 35-44 ye…" at bounding box center [349, 136] width 444 height 293
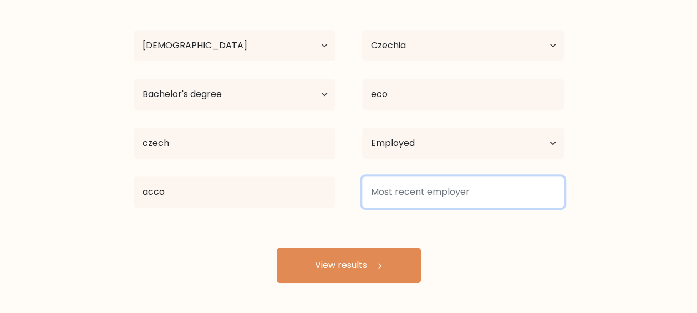
click at [430, 194] on input at bounding box center [463, 191] width 202 height 31
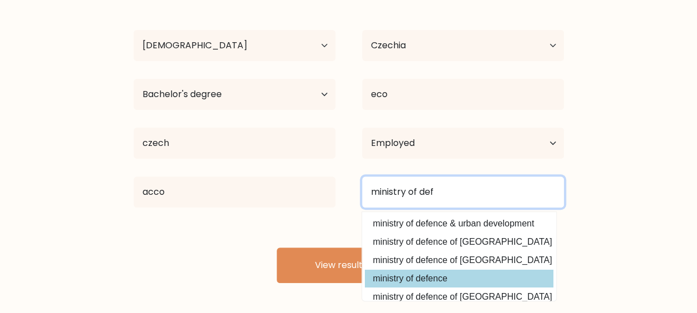
type input "ministry of def"
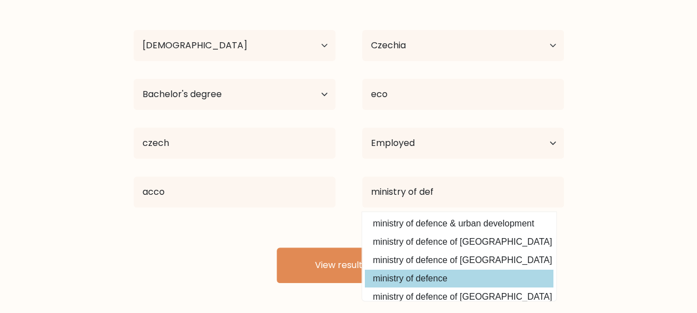
click at [405, 277] on div "Michala Bílková Age Under 18 years old 18-24 years old 25-34 years old 35-44 ye…" at bounding box center [349, 136] width 444 height 293
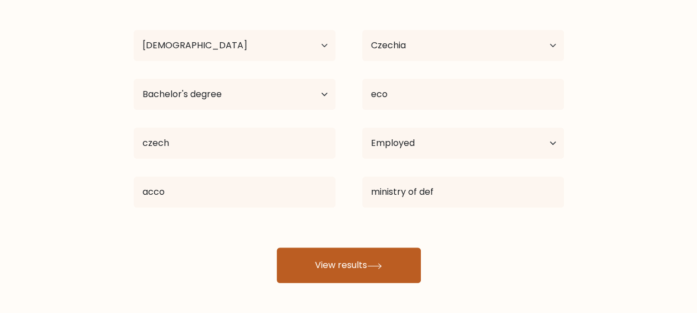
click at [362, 265] on button "View results" at bounding box center [349, 264] width 144 height 35
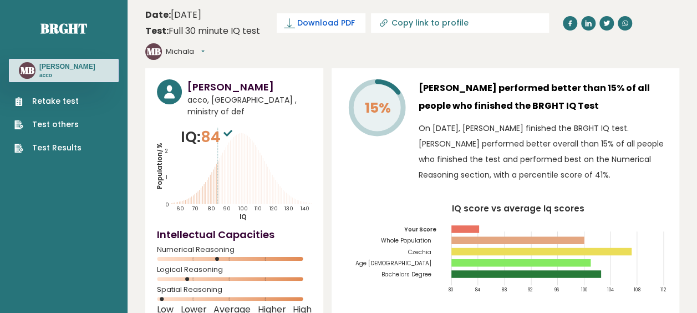
click at [325, 25] on span "Download PDF" at bounding box center [326, 23] width 58 height 12
